Goal: Transaction & Acquisition: Purchase product/service

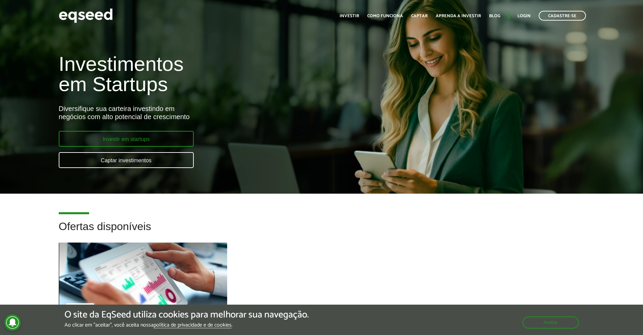
click at [160, 134] on link "Investir em startups" at bounding box center [126, 139] width 135 height 16
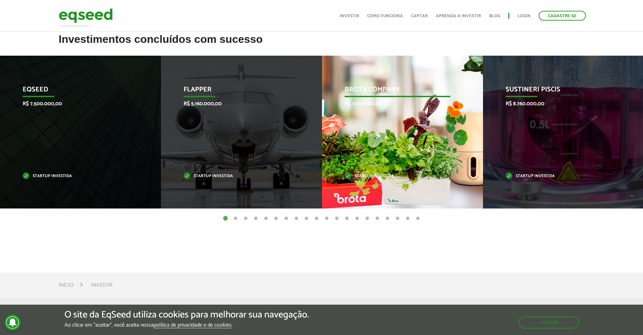
scroll to position [236, 0]
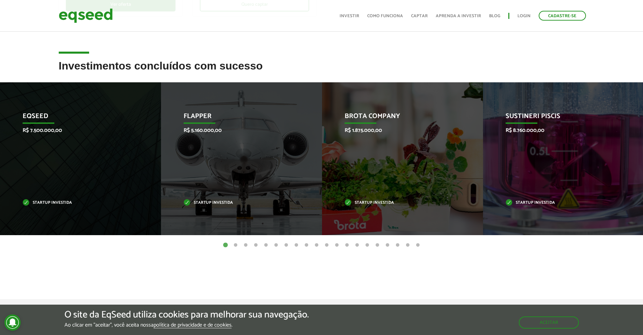
drag, startPoint x: 558, startPoint y: 179, endPoint x: 320, endPoint y: 196, distance: 238.3
click at [237, 244] on button "2" at bounding box center [235, 245] width 7 height 7
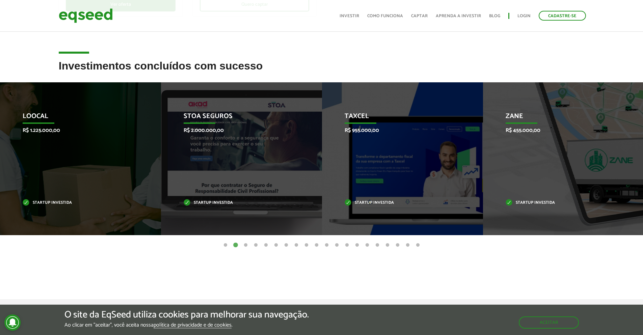
click at [326, 243] on button "11" at bounding box center [327, 245] width 7 height 7
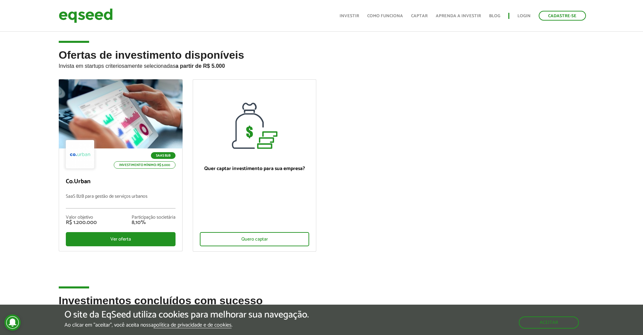
scroll to position [0, 0]
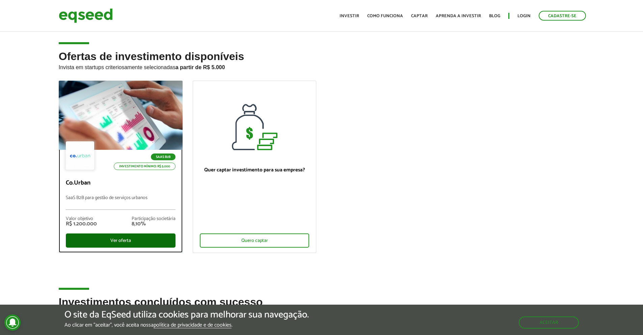
click at [157, 239] on div "Ver oferta" at bounding box center [121, 241] width 110 height 14
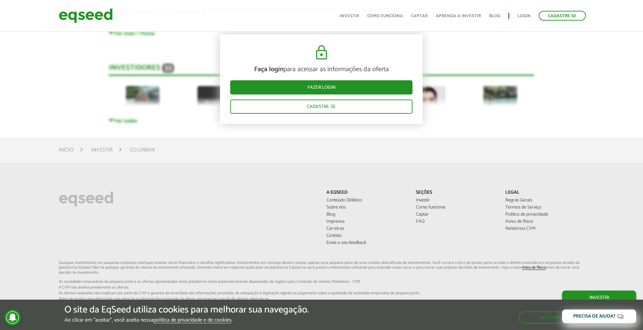
scroll to position [1690, 0]
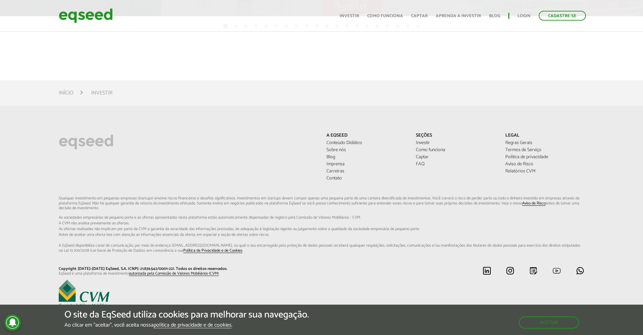
scroll to position [336, 0]
